Goal: Task Accomplishment & Management: Manage account settings

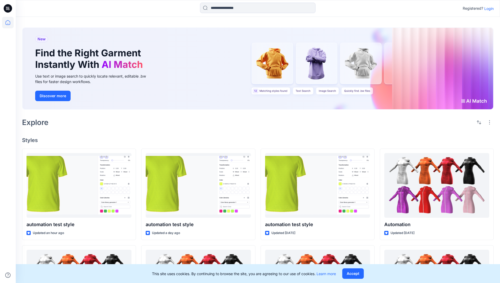
click at [487, 8] on p "Login" at bounding box center [488, 9] width 9 height 6
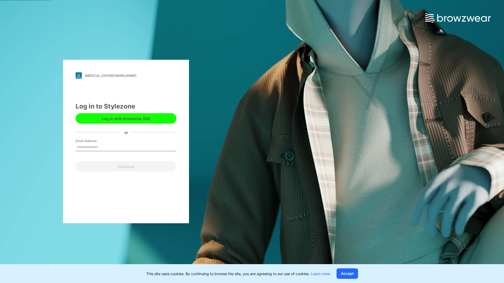
click at [104, 147] on input "Email Address" at bounding box center [126, 148] width 101 height 8
type input "**********"
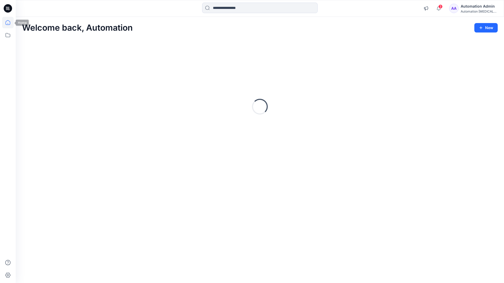
click at [10, 23] on icon at bounding box center [8, 22] width 5 height 5
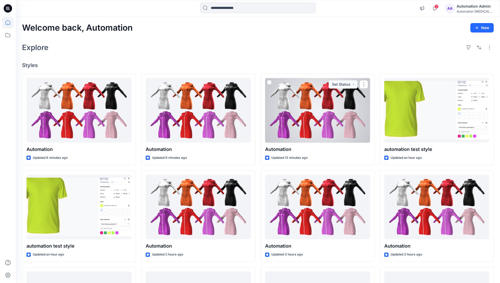
click at [471, 12] on div "Automation testim..." at bounding box center [475, 11] width 37 height 4
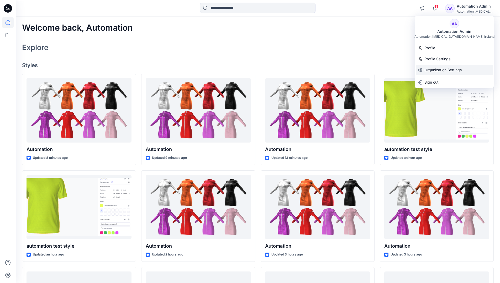
click at [452, 71] on p "Organization Settings" at bounding box center [442, 70] width 37 height 10
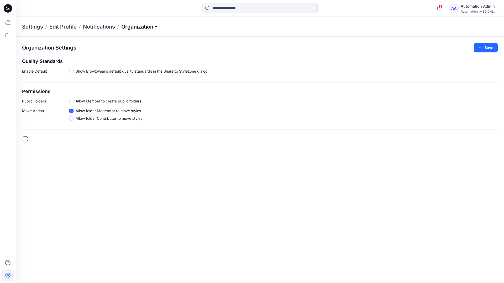
click at [153, 27] on p "Organization" at bounding box center [139, 26] width 37 height 7
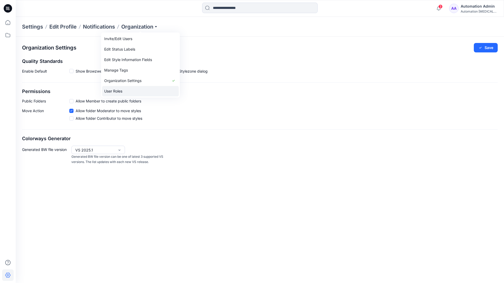
click at [142, 88] on link "User Roles" at bounding box center [140, 91] width 77 height 10
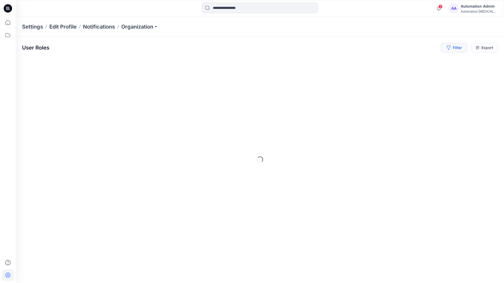
click at [456, 47] on button "Filter" at bounding box center [454, 47] width 26 height 9
click at [387, 61] on div at bounding box center [374, 62] width 54 height 7
type input "*****"
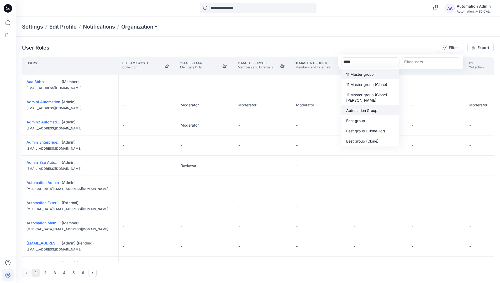
click at [372, 112] on p "Automation Group" at bounding box center [361, 111] width 31 height 6
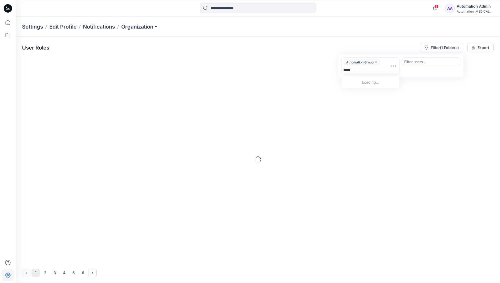
type input "******"
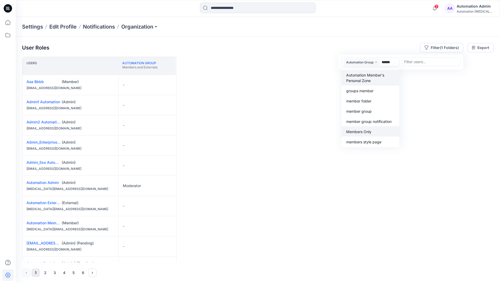
click at [369, 130] on p "Members Only" at bounding box center [358, 132] width 25 height 6
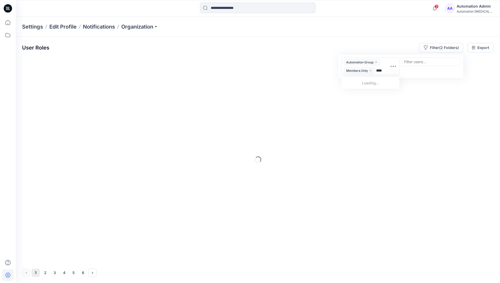
type input "*****"
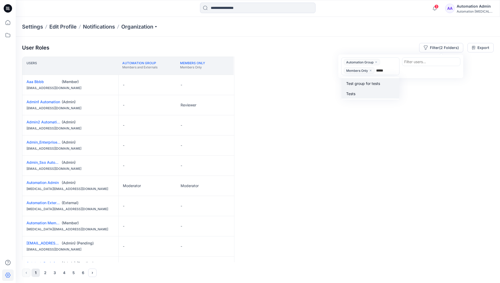
click at [371, 91] on div "Tests" at bounding box center [369, 94] width 51 height 6
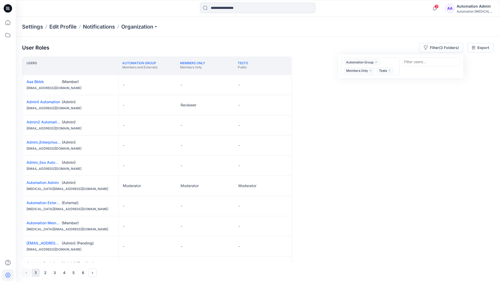
click at [358, 89] on div "Users Automation Group Members and Externals Members Only Members Only Tests Pu…" at bounding box center [257, 160] width 471 height 206
click at [438, 46] on button "Filter (3 Folders)" at bounding box center [441, 47] width 44 height 9
click at [377, 61] on icon "close" at bounding box center [375, 62] width 3 height 3
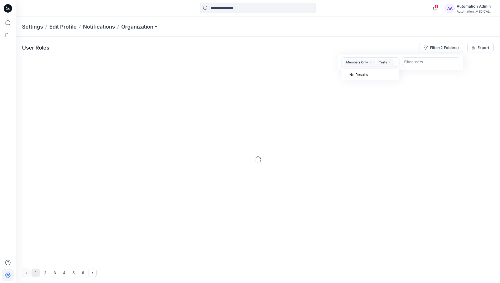
click at [372, 63] on icon "close" at bounding box center [370, 62] width 3 height 3
click at [357, 62] on icon "close" at bounding box center [357, 62] width 2 height 2
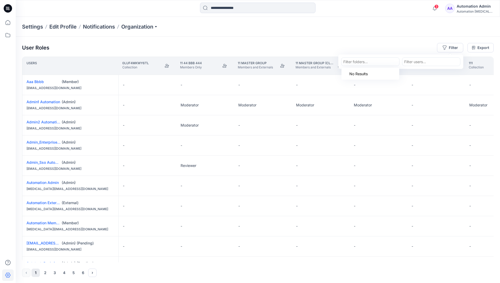
click at [424, 30] on div "Settings Edit Profile Notifications Organization" at bounding box center [258, 27] width 484 height 20
click at [386, 44] on div "User Roles Filter Export" at bounding box center [257, 47] width 471 height 9
click at [468, 8] on div "Automation Admin" at bounding box center [475, 6] width 37 height 6
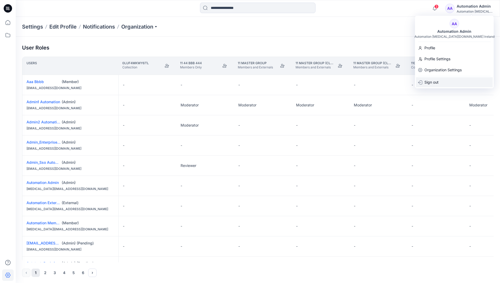
click at [447, 83] on div "Sign out" at bounding box center [454, 82] width 77 height 10
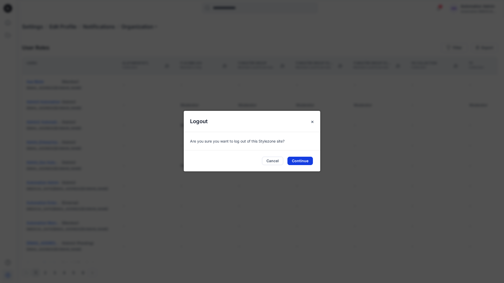
click at [306, 161] on button "Continue" at bounding box center [299, 161] width 25 height 8
